Goal: Transaction & Acquisition: Book appointment/travel/reservation

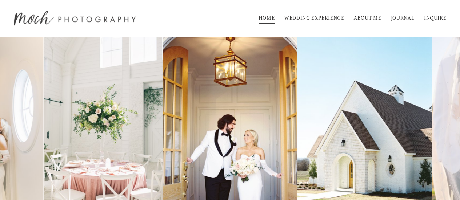
click at [324, 19] on link "WEDDING EXPERIENCE" at bounding box center [314, 18] width 60 height 12
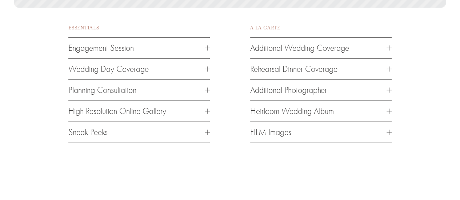
scroll to position [1010, 0]
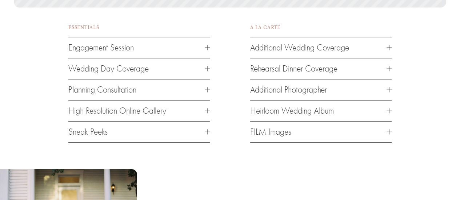
click at [205, 72] on div at bounding box center [207, 68] width 5 height 5
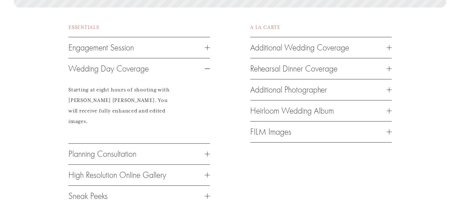
click at [207, 72] on div at bounding box center [207, 68] width 5 height 5
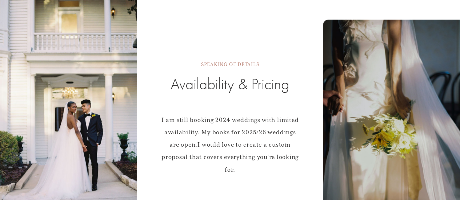
scroll to position [1187, 0]
click at [285, 94] on h2 "Availability & Pricing" at bounding box center [229, 84] width 141 height 20
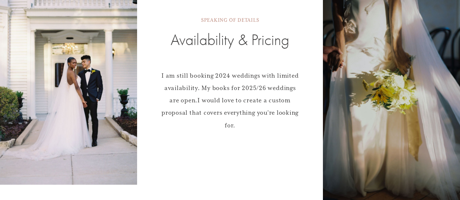
scroll to position [1236, 0]
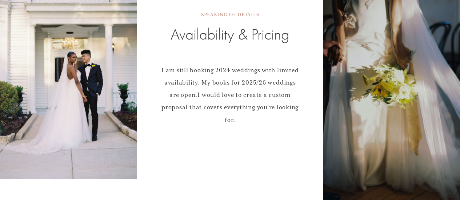
click at [269, 45] on h2 "Availability & Pricing" at bounding box center [229, 34] width 141 height 20
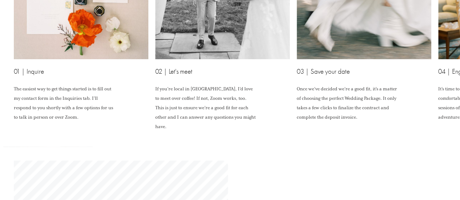
scroll to position [1758, 0]
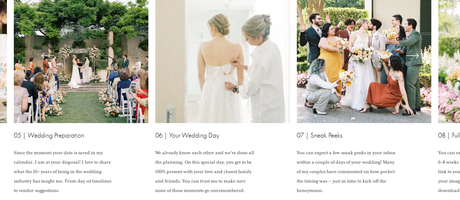
scroll to position [1691, 0]
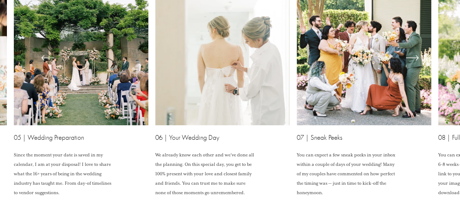
click at [416, 64] on icon "\a \a \a Next\a \a" at bounding box center [412, 57] width 13 height 13
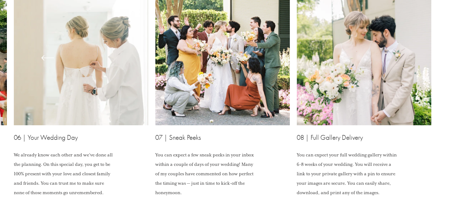
click at [415, 82] on ul "01 | Inquire The easiest way to get things started is to fill out my contact fo…" at bounding box center [230, 94] width 432 height 207
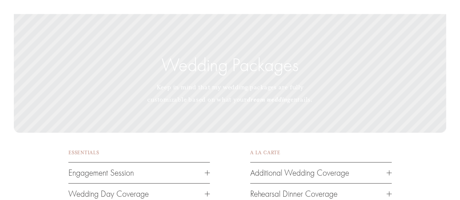
scroll to position [885, 0]
click at [261, 97] on p "Keep in mind that my wedding packages are fully customizable based on what your…" at bounding box center [230, 93] width 178 height 25
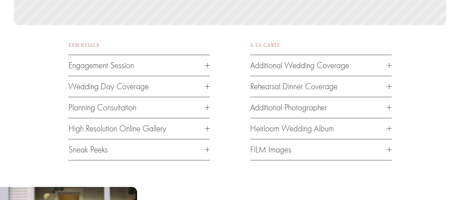
scroll to position [1005, 0]
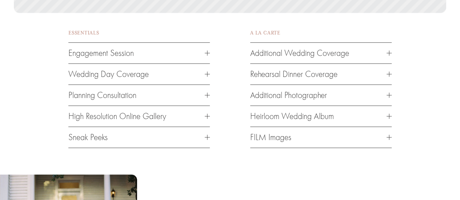
click at [351, 56] on span "Additional Wedding Coverage" at bounding box center [318, 53] width 136 height 10
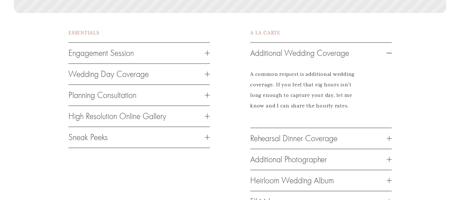
click at [350, 56] on span "Additional Wedding Coverage" at bounding box center [318, 53] width 136 height 10
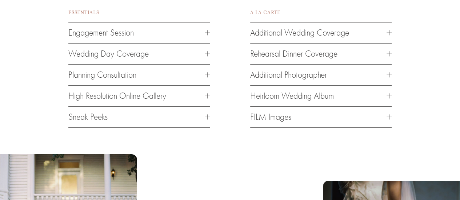
scroll to position [1026, 0]
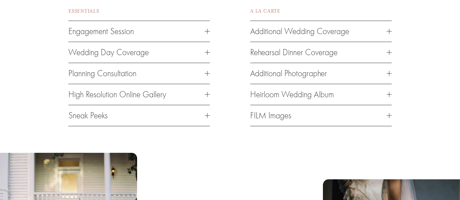
click at [275, 120] on span "FILM Images" at bounding box center [318, 116] width 136 height 10
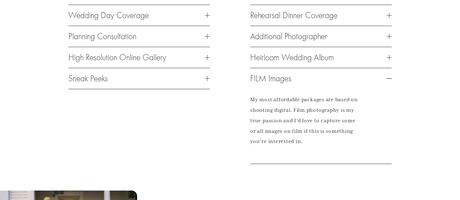
scroll to position [1065, 0]
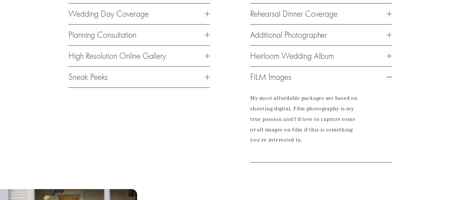
click at [289, 82] on span "FILM Images" at bounding box center [318, 77] width 136 height 10
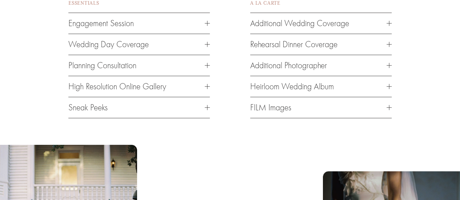
scroll to position [1009, 0]
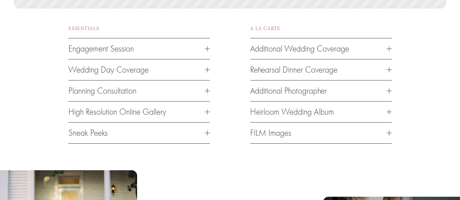
click at [202, 67] on button "Wedding Day Coverage" at bounding box center [138, 70] width 141 height 21
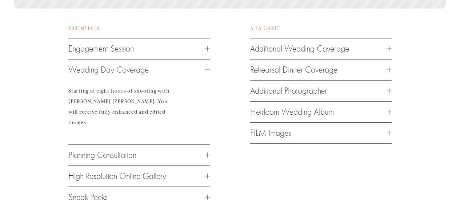
click at [203, 72] on span "Wedding Day Coverage" at bounding box center [136, 70] width 136 height 10
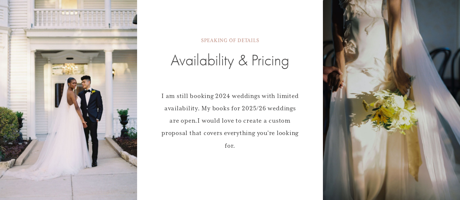
scroll to position [1211, 0]
click at [244, 43] on span "SPEAKING OF DETAILS" at bounding box center [230, 40] width 58 height 6
click at [248, 66] on h2 "Availability & Pricing" at bounding box center [229, 60] width 141 height 20
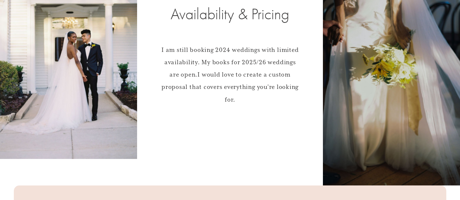
click at [249, 69] on span "I am still booking 2024 weddings with limited availability. My books for 2025/2…" at bounding box center [230, 62] width 139 height 33
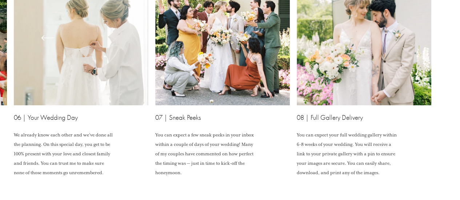
scroll to position [1711, 0]
click at [51, 37] on icon "\a \a Previous\a \a \a" at bounding box center [48, 37] width 12 height 0
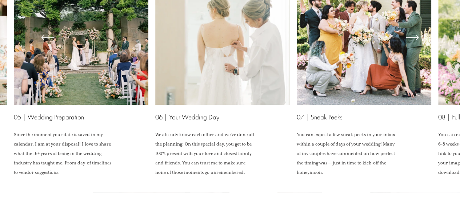
click at [50, 37] on icon "\a \a Previous\a \a \a" at bounding box center [48, 37] width 12 height 0
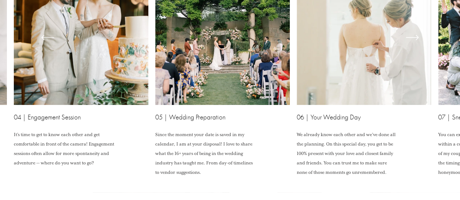
click at [51, 37] on icon "\a \a Previous\a \a \a" at bounding box center [48, 37] width 12 height 0
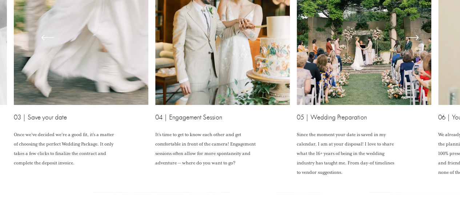
click at [51, 37] on icon "\a \a Previous\a \a \a" at bounding box center [48, 37] width 12 height 0
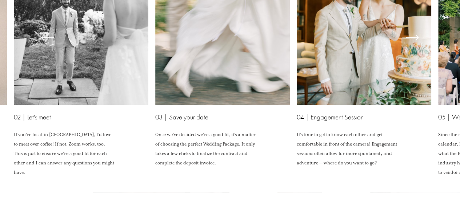
click at [51, 37] on icon "\a \a Previous\a \a \a" at bounding box center [48, 37] width 12 height 0
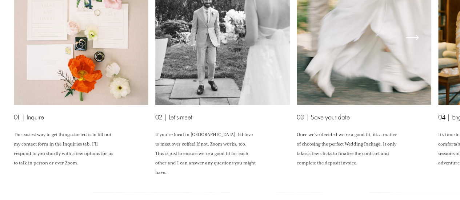
click at [51, 58] on ul "01 | Inquire The easiest way to get things started is to fill out my contact fo…" at bounding box center [230, 73] width 432 height 207
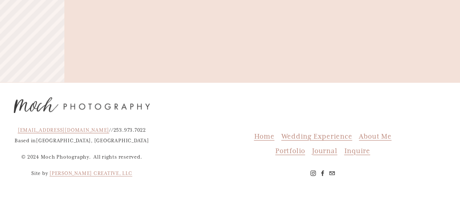
scroll to position [2852, 0]
click at [283, 148] on span "Portfolio" at bounding box center [290, 150] width 30 height 9
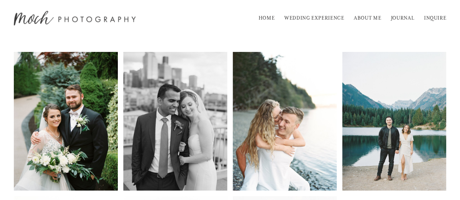
click at [431, 16] on link "INQUIRE" at bounding box center [435, 18] width 22 height 12
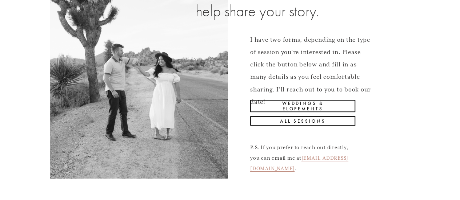
scroll to position [96, 0]
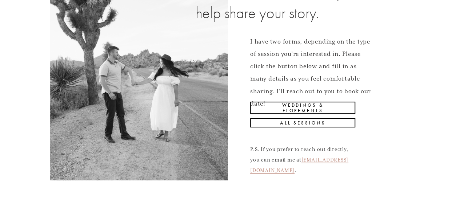
click at [328, 110] on link "Weddings & Elopements" at bounding box center [302, 108] width 105 height 12
